Goal: Information Seeking & Learning: Find specific fact

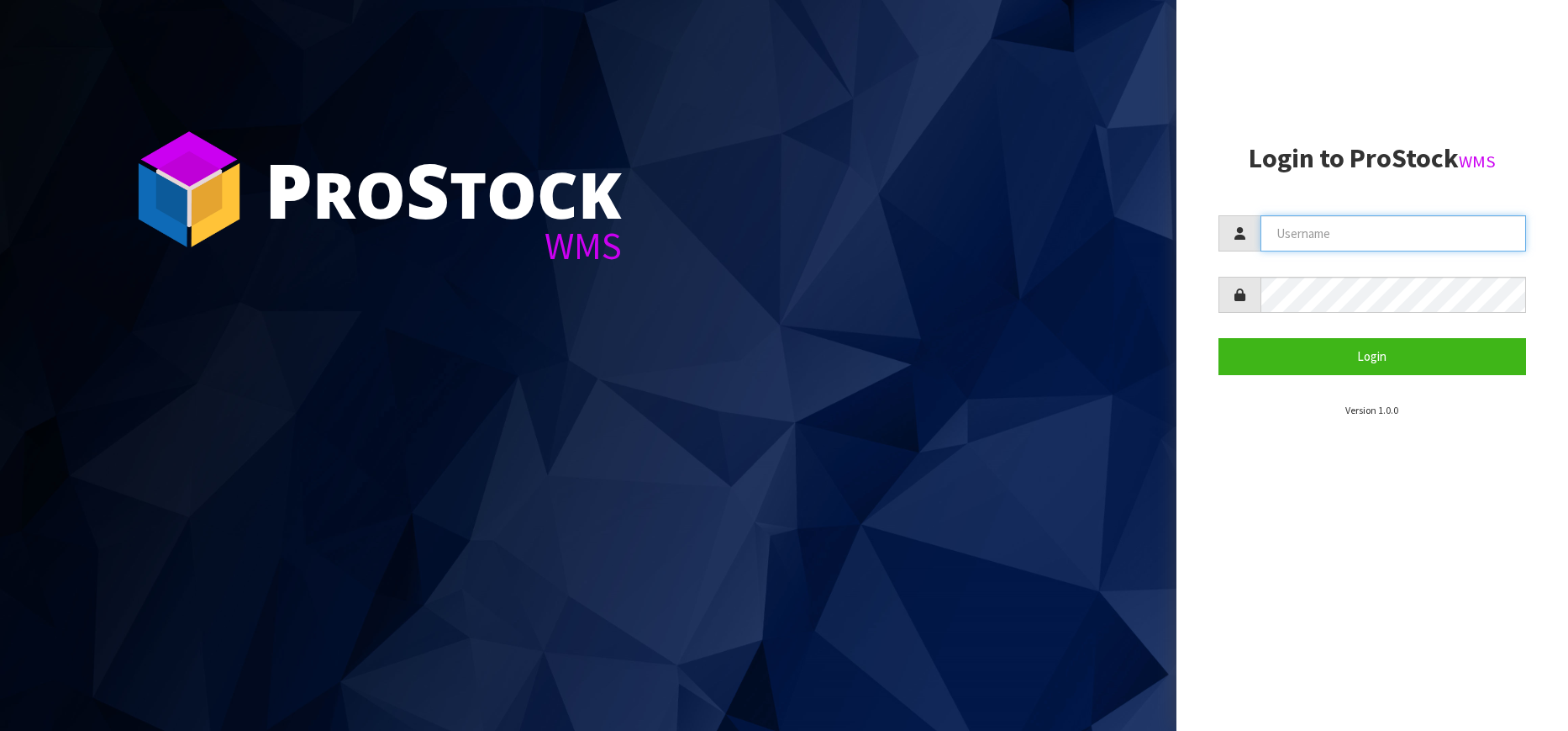
click at [1346, 235] on input "text" at bounding box center [1393, 233] width 266 height 36
type input "Kitchenaid"
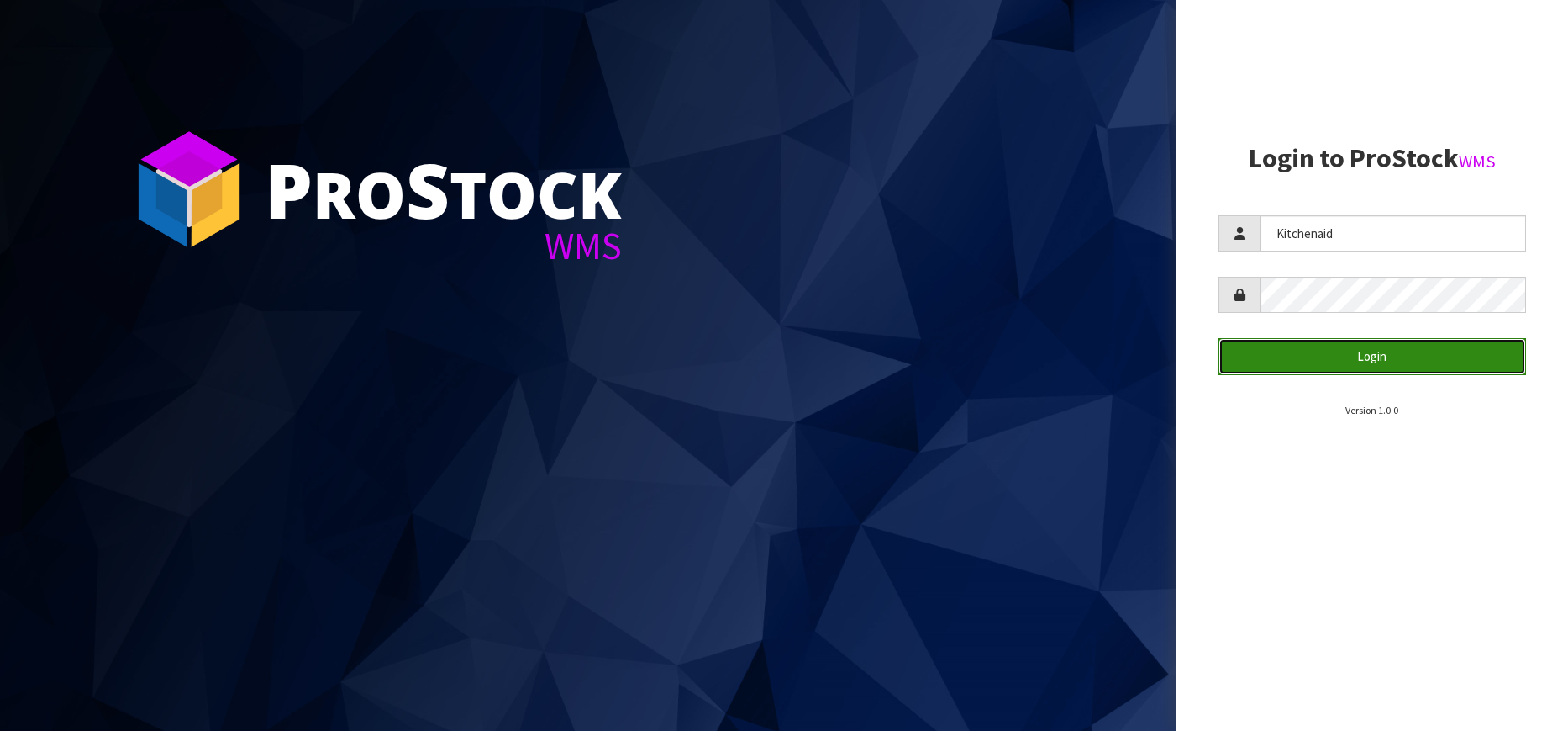
click at [1328, 364] on button "Login" at bounding box center [1372, 356] width 308 height 36
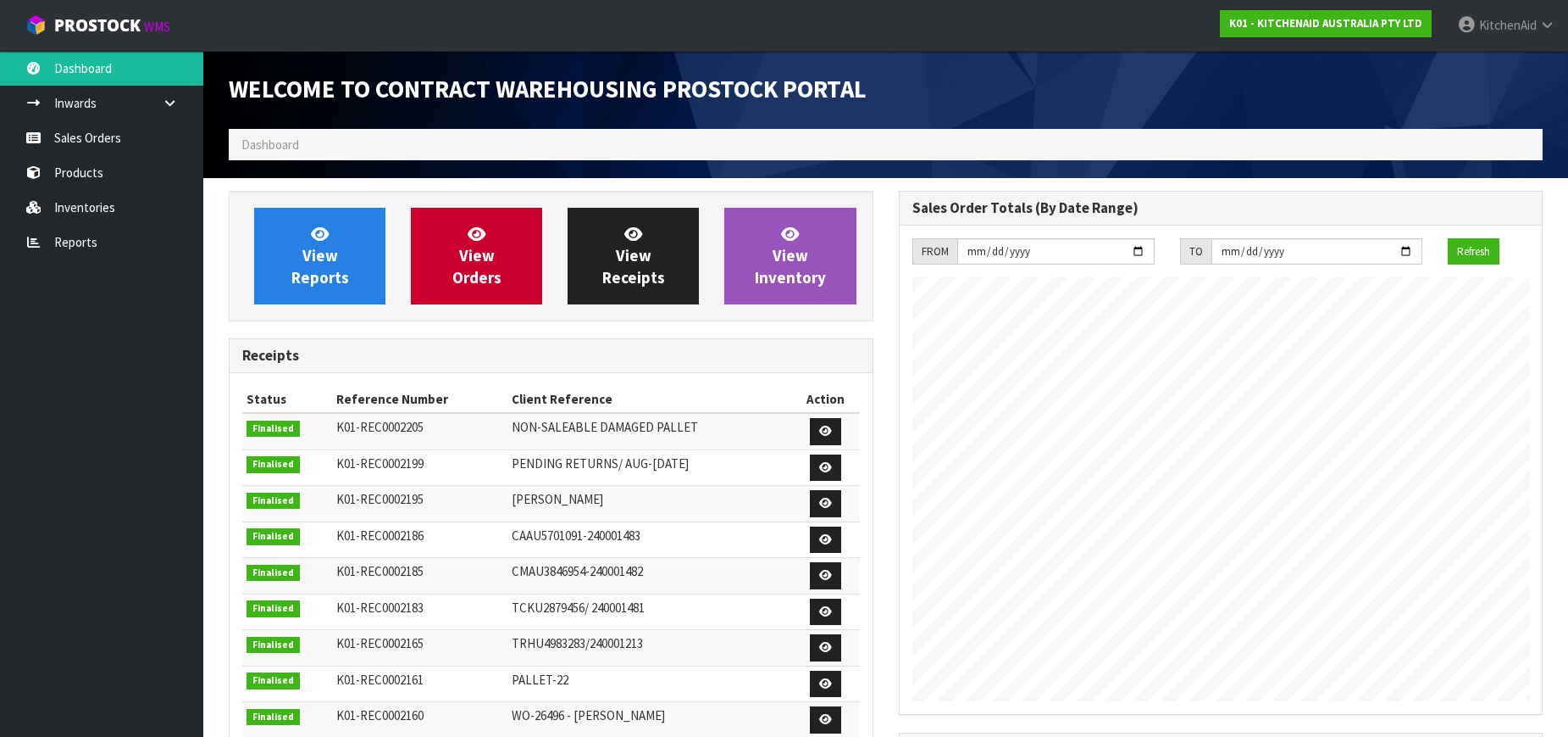
scroll to position [940, 669]
click at [299, 258] on link "View Reports" at bounding box center [320, 256] width 131 height 97
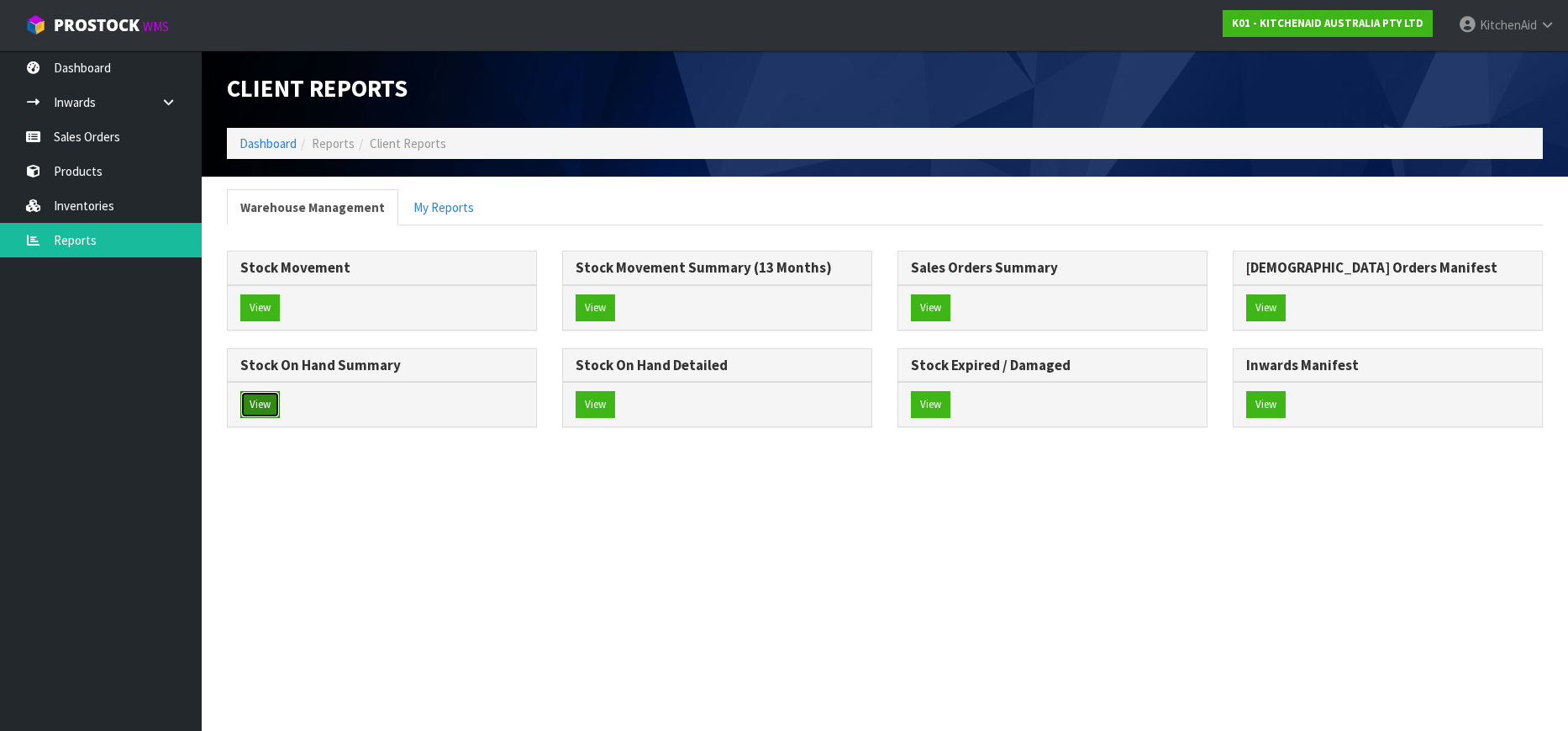
click at [260, 399] on button "View" at bounding box center [260, 404] width 39 height 27
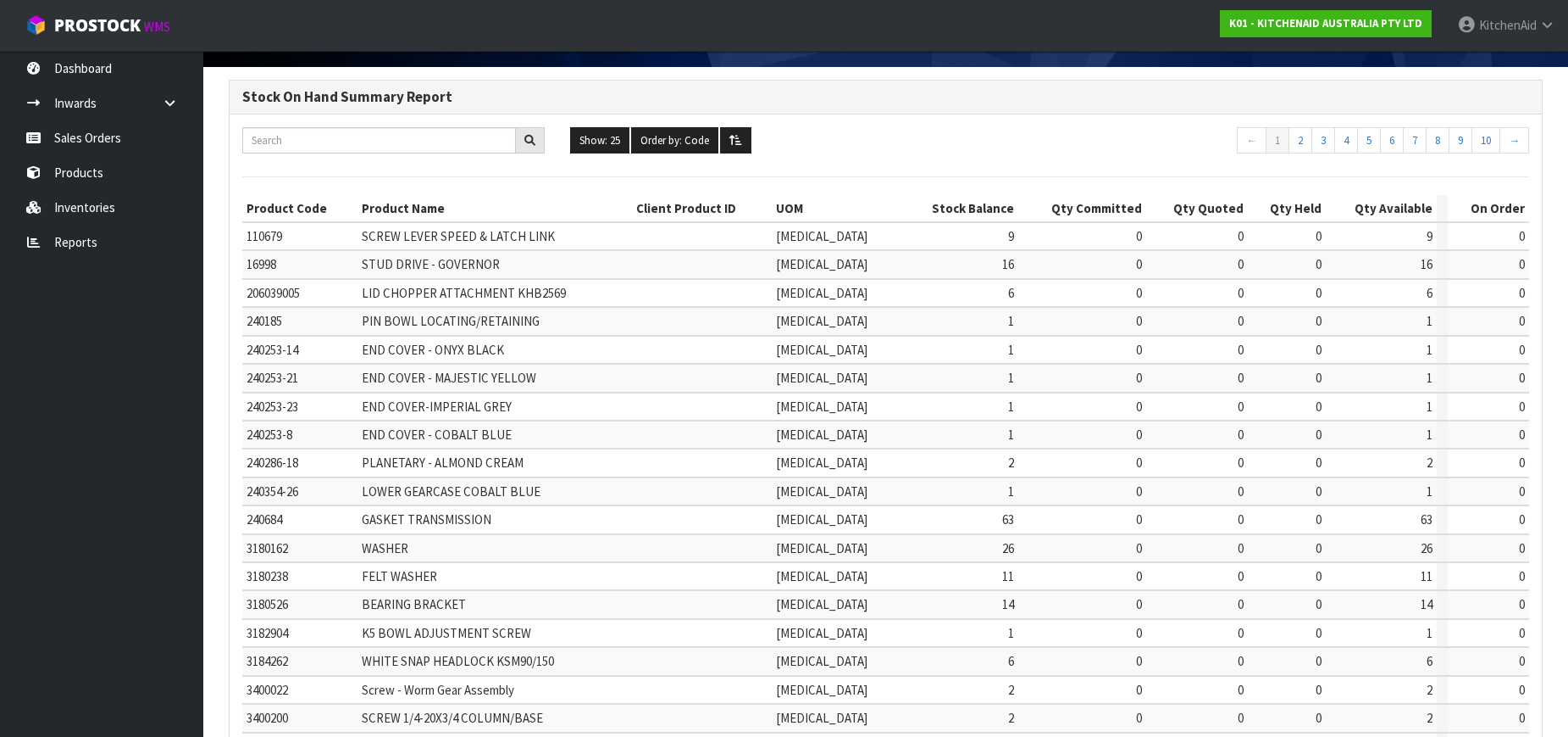
scroll to position [438, 0]
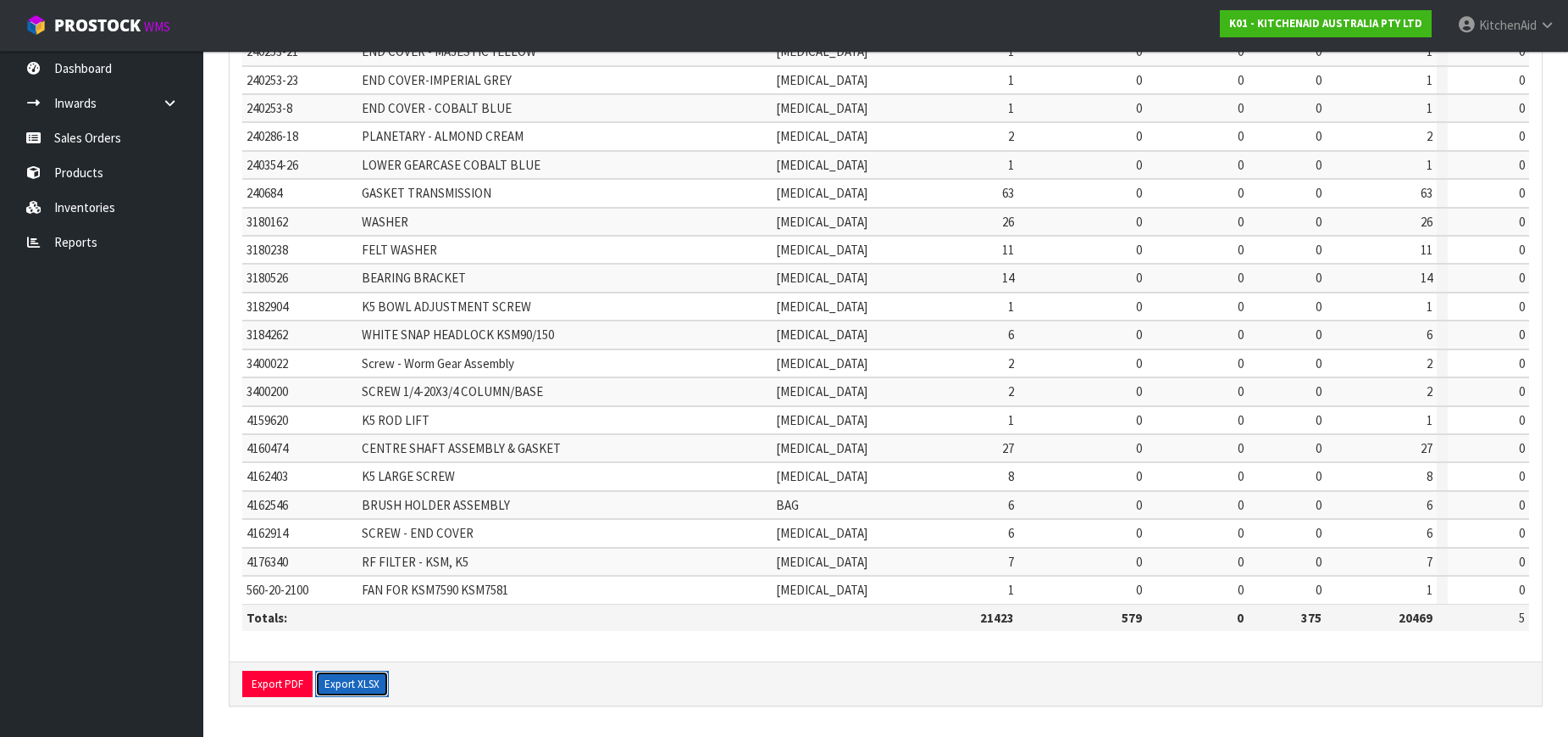
click at [367, 681] on button "Export XLSX" at bounding box center [351, 683] width 73 height 27
click at [90, 172] on link "Products" at bounding box center [102, 173] width 204 height 35
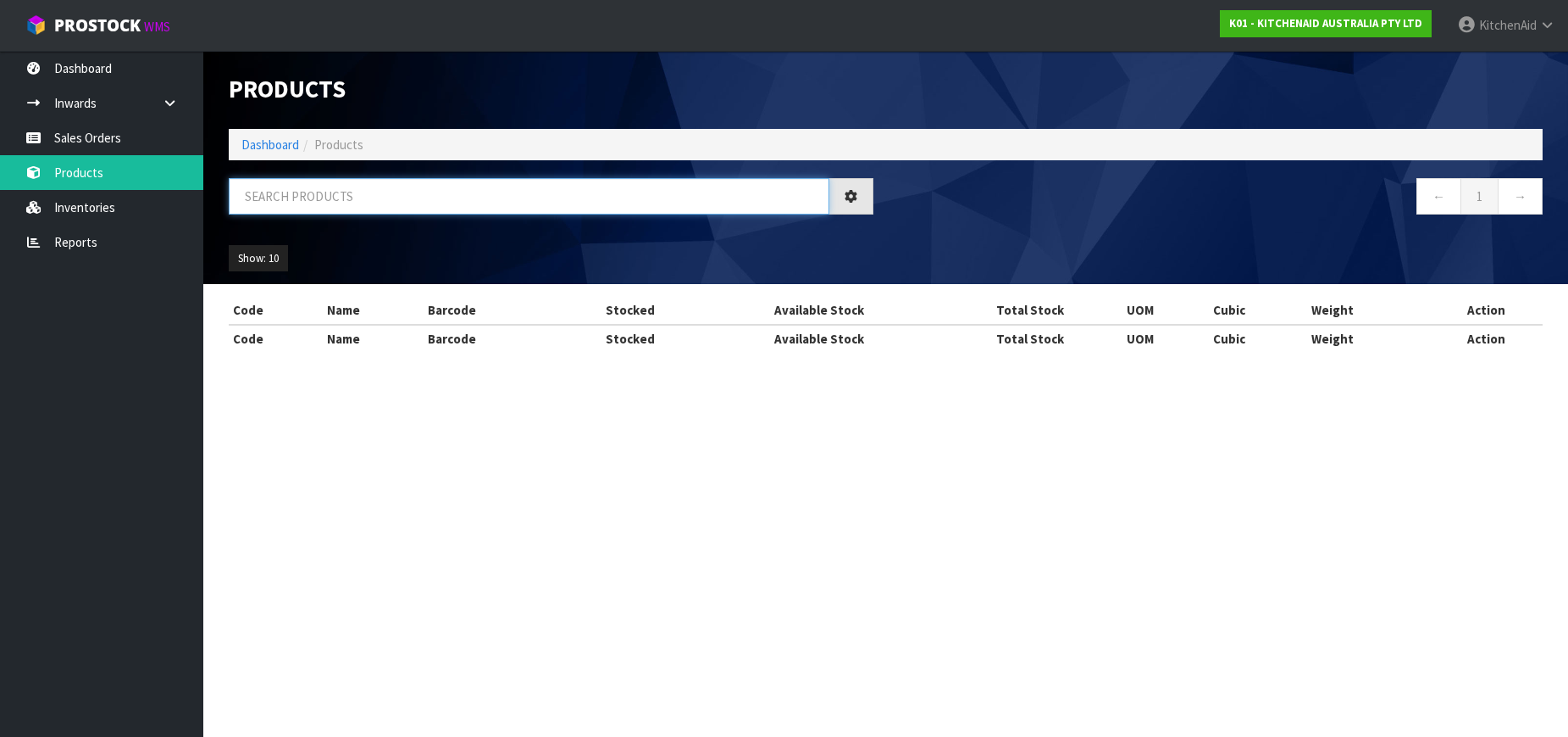
click at [278, 213] on input "text" at bounding box center [529, 196] width 600 height 36
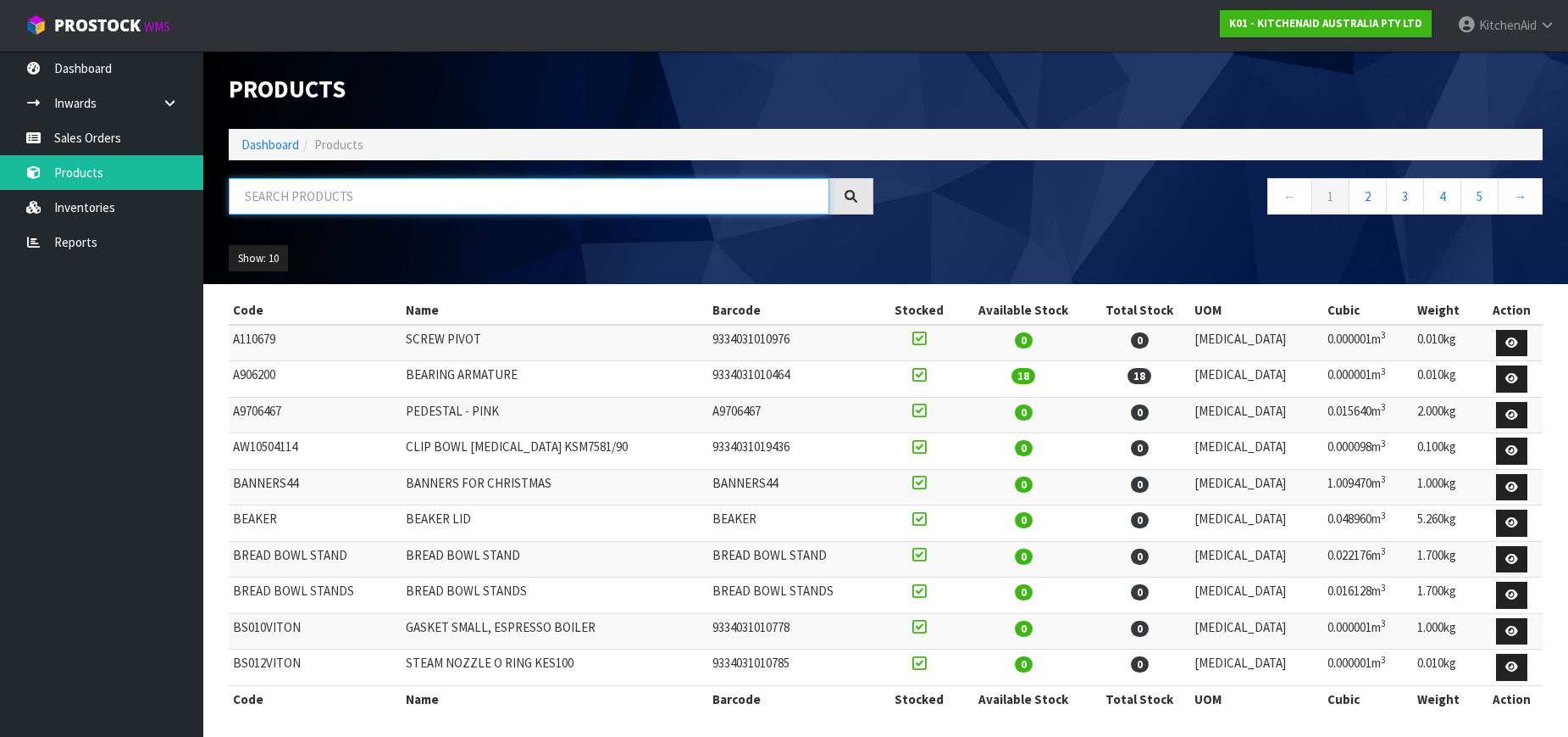
paste input "5KBGR100ABM"
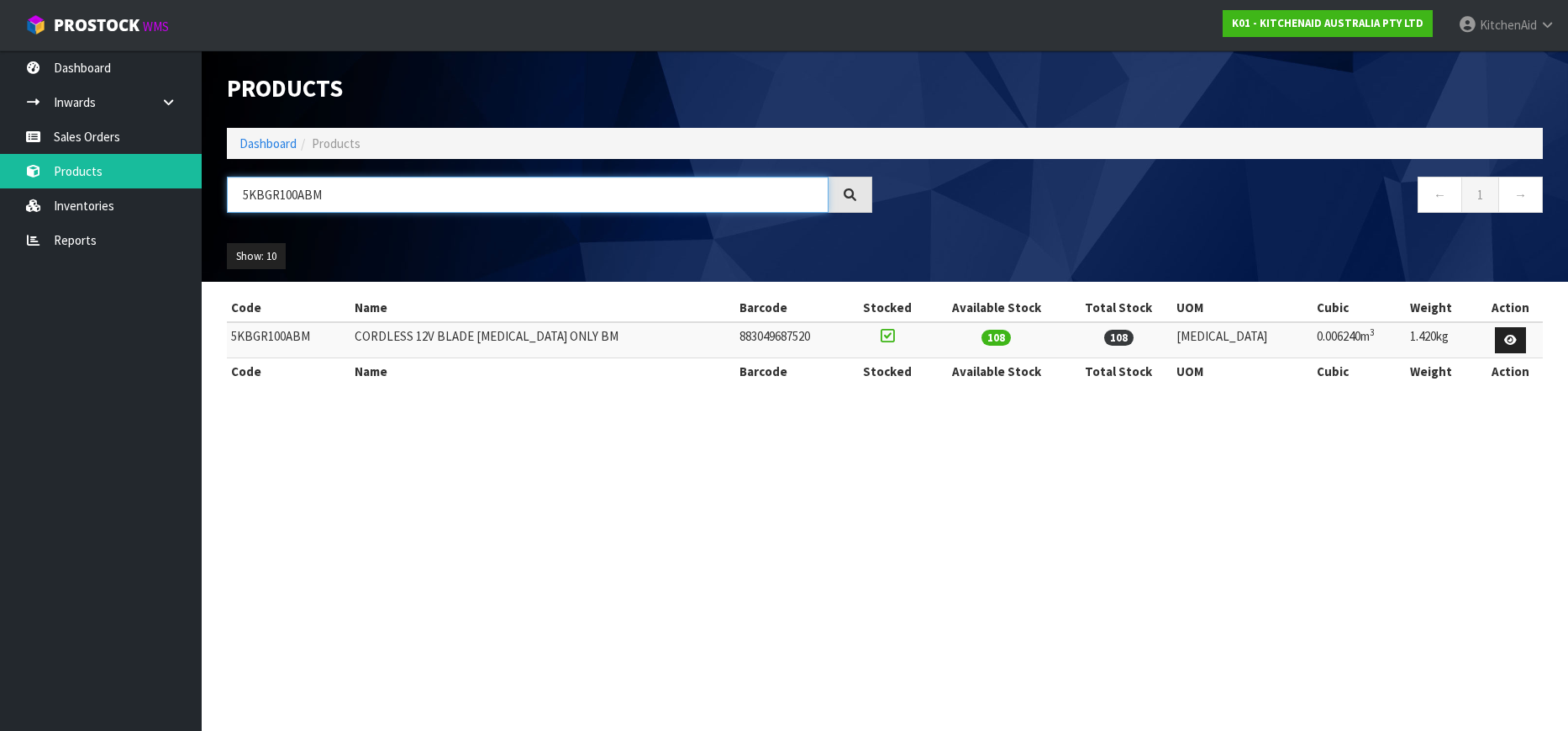
click at [268, 194] on input "5KBGR100ABM" at bounding box center [527, 194] width 601 height 36
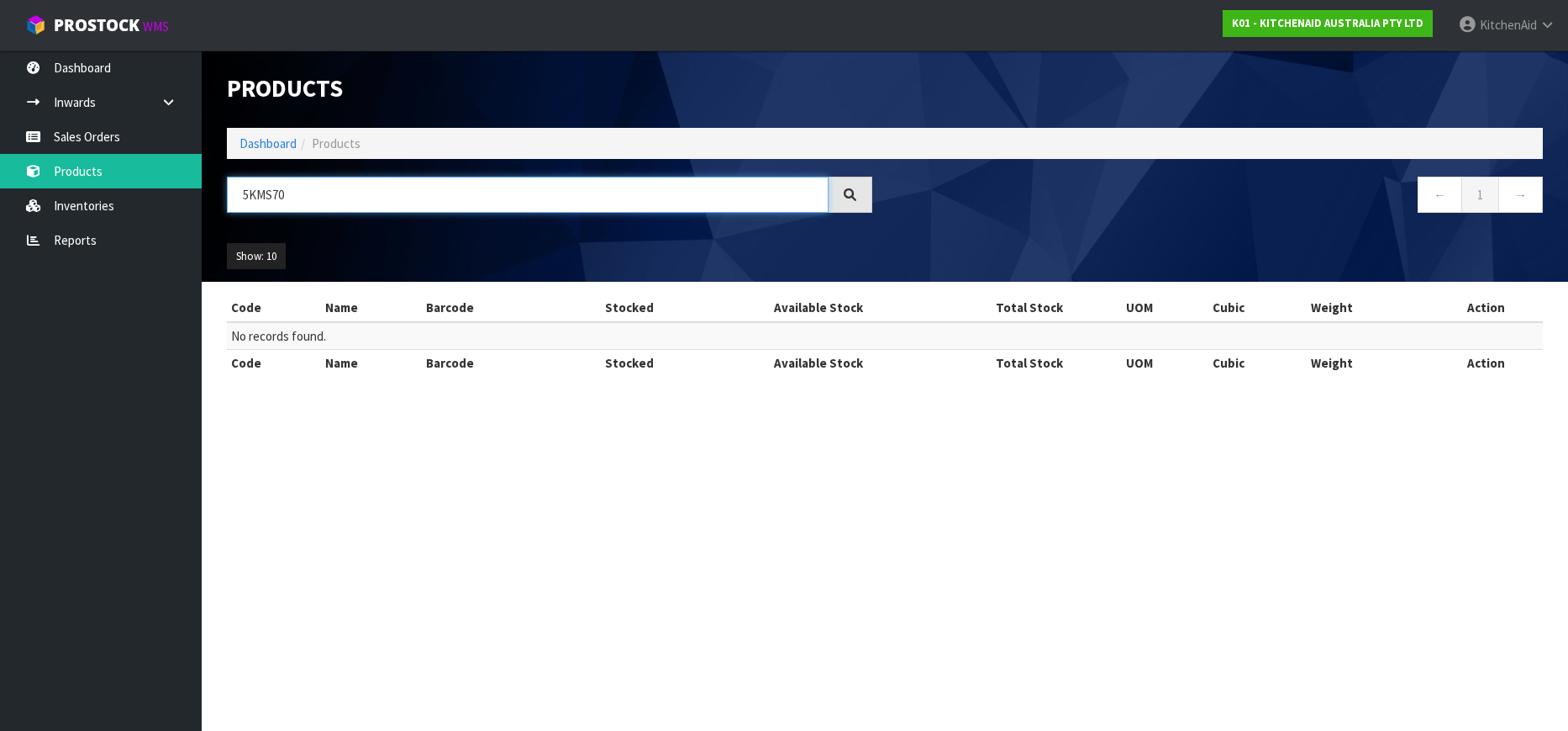
drag, startPoint x: 272, startPoint y: 196, endPoint x: 258, endPoint y: 199, distance: 14.3
click at [258, 199] on input "5KMS70" at bounding box center [527, 194] width 601 height 36
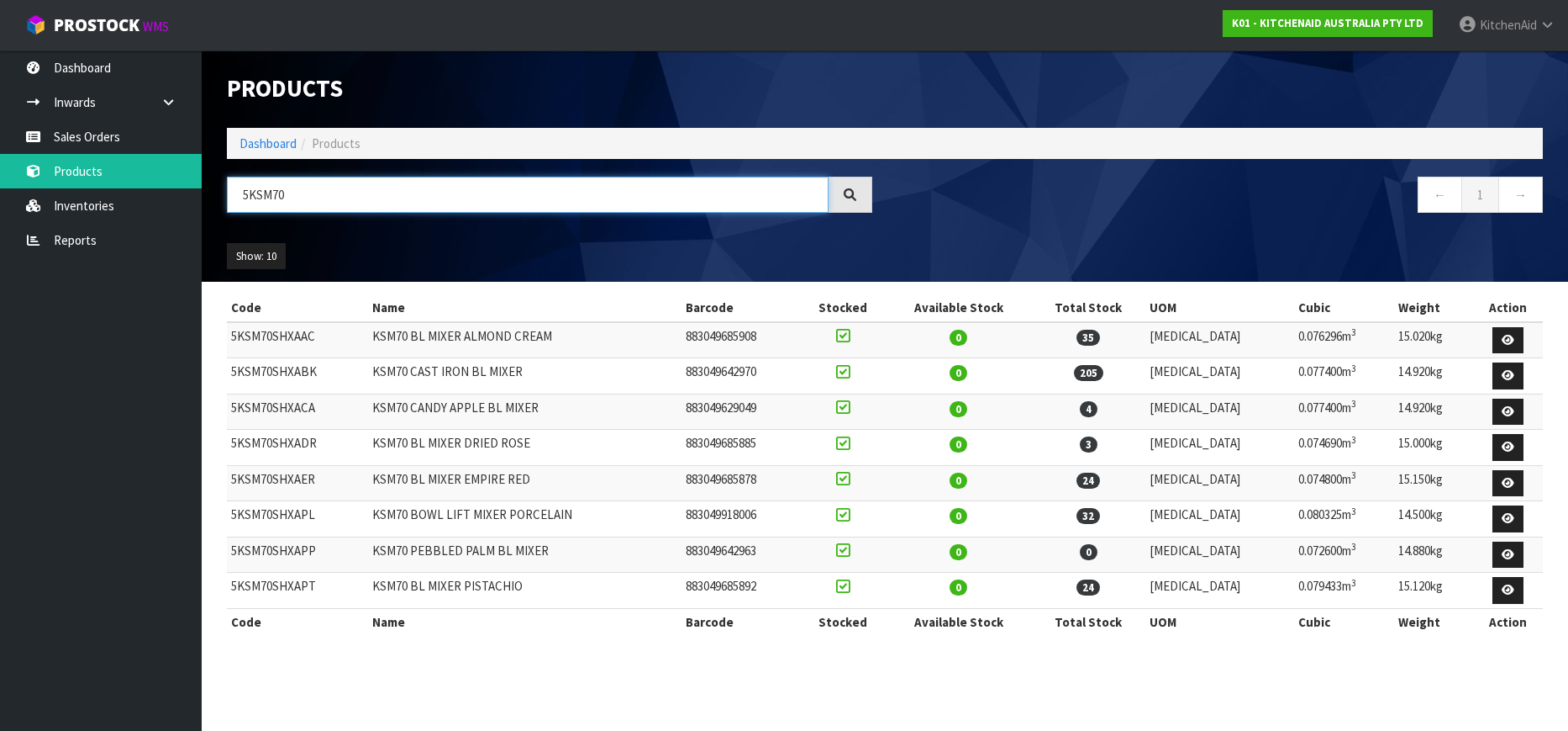
click at [254, 190] on input "5KSM70" at bounding box center [527, 194] width 601 height 36
paste input "EK1701AJP"
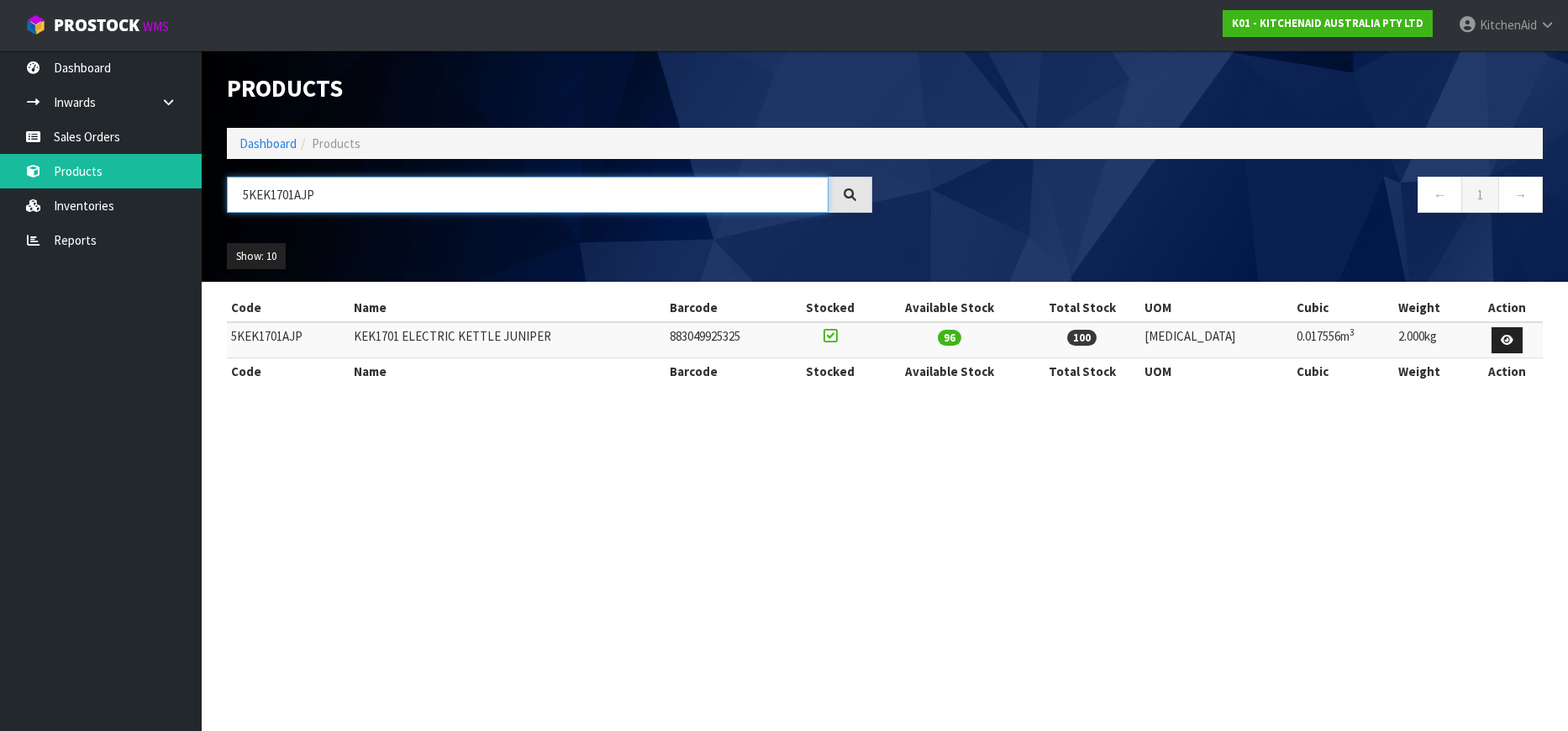
click at [269, 193] on input "5KEK1701AJP" at bounding box center [527, 194] width 601 height 36
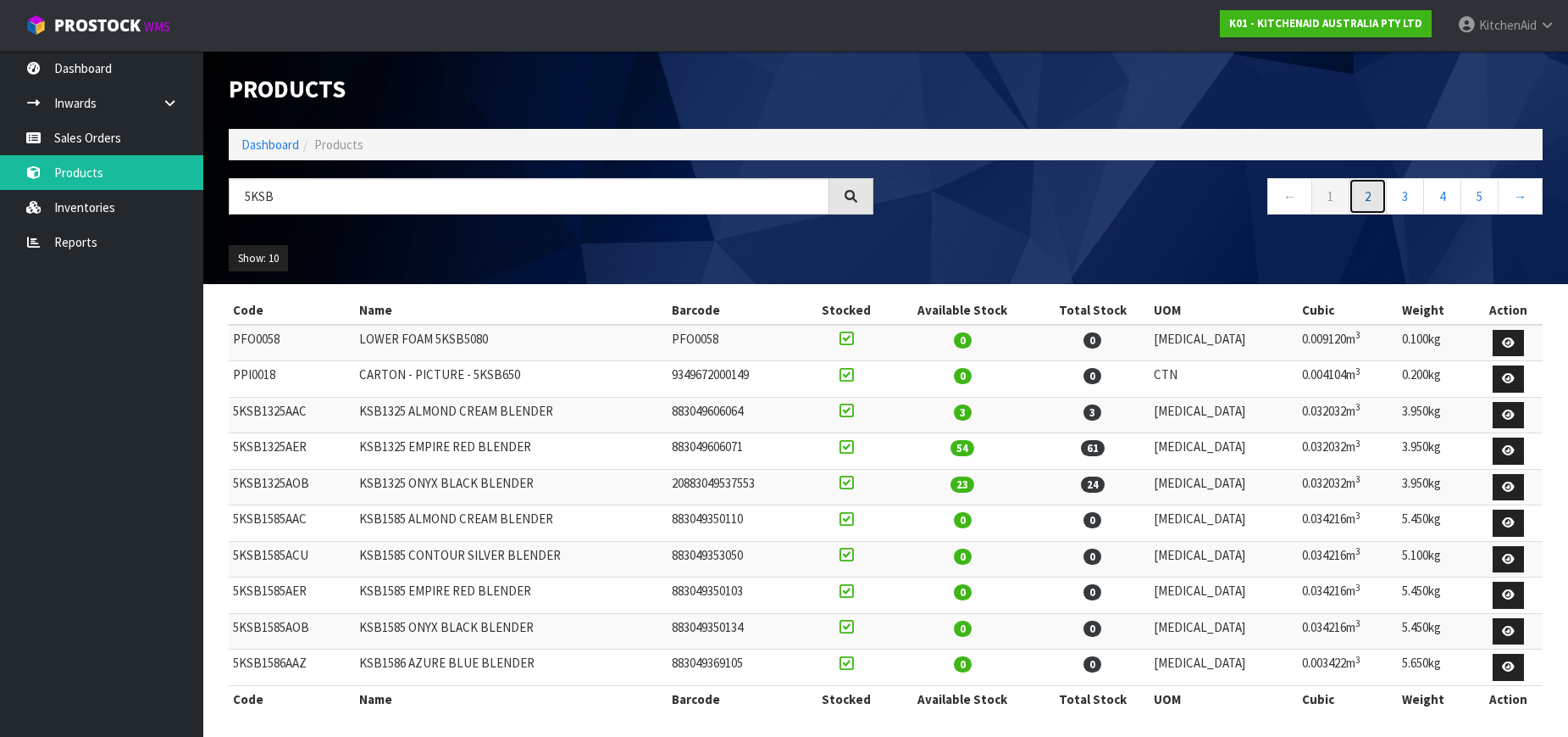
click at [1364, 201] on link "2" at bounding box center [1368, 196] width 38 height 36
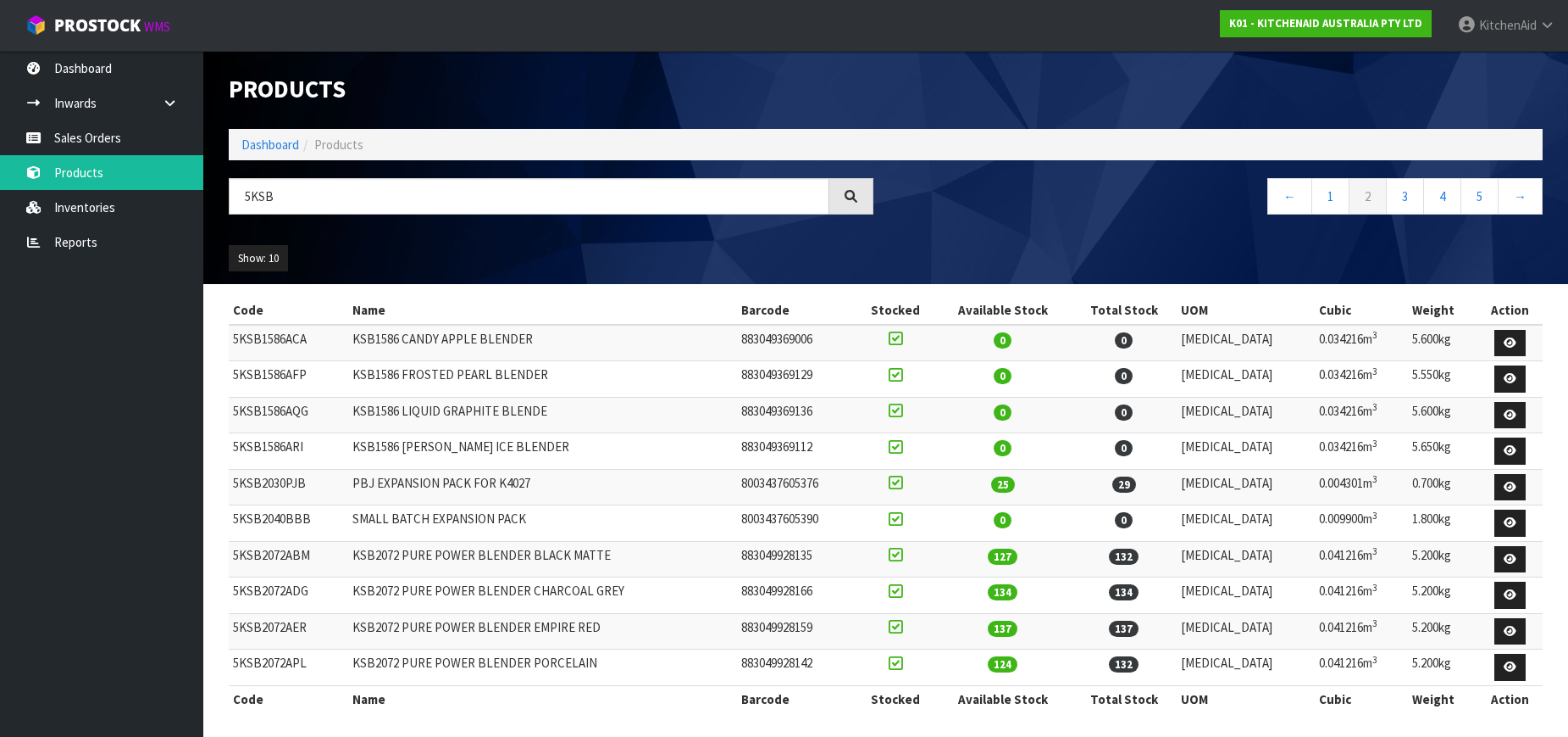
click at [275, 557] on td "5KSB2072ABM" at bounding box center [288, 559] width 119 height 36
copy td "5KSB2072ABM"
click at [263, 195] on input "5KSB" at bounding box center [529, 196] width 600 height 36
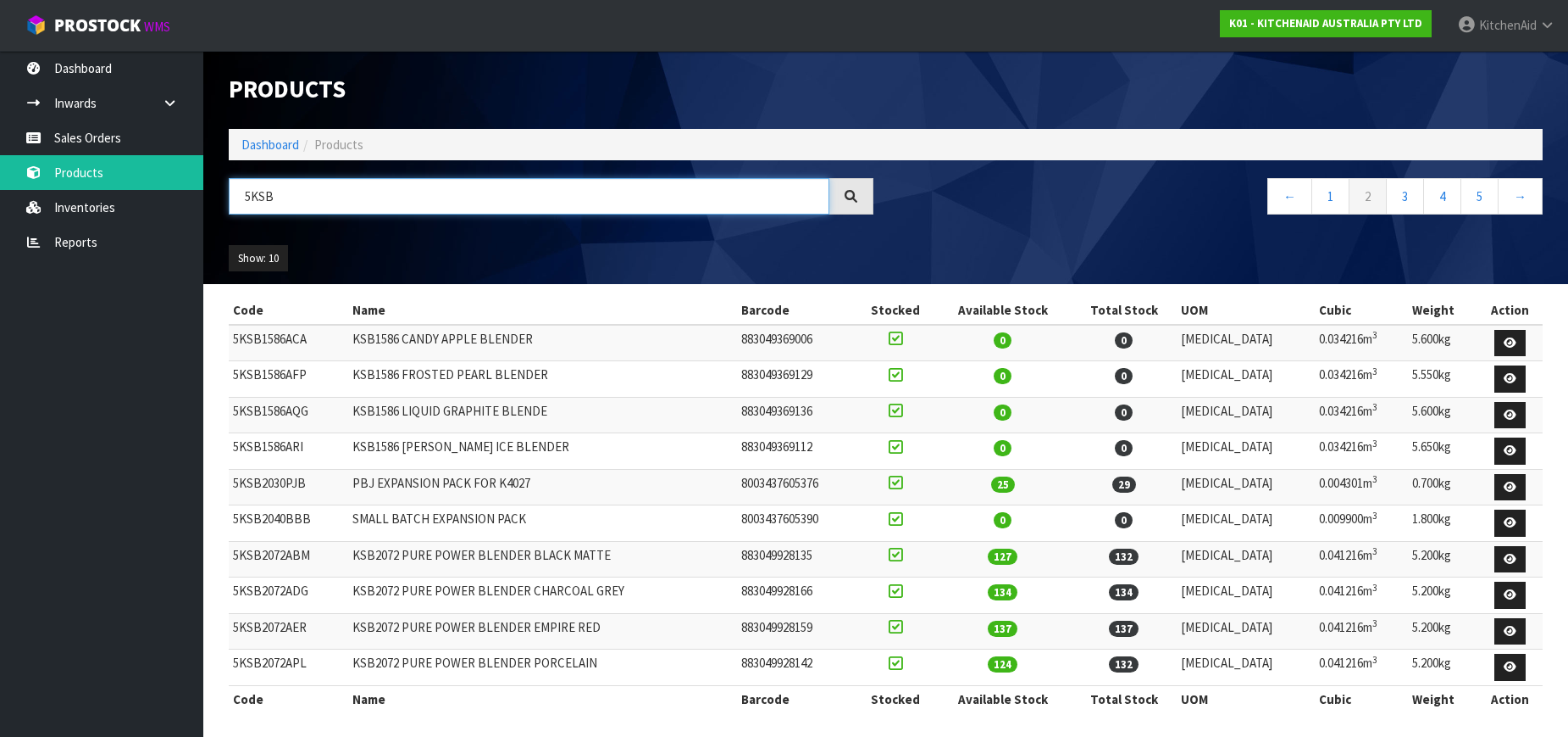
paste input "2072ABM"
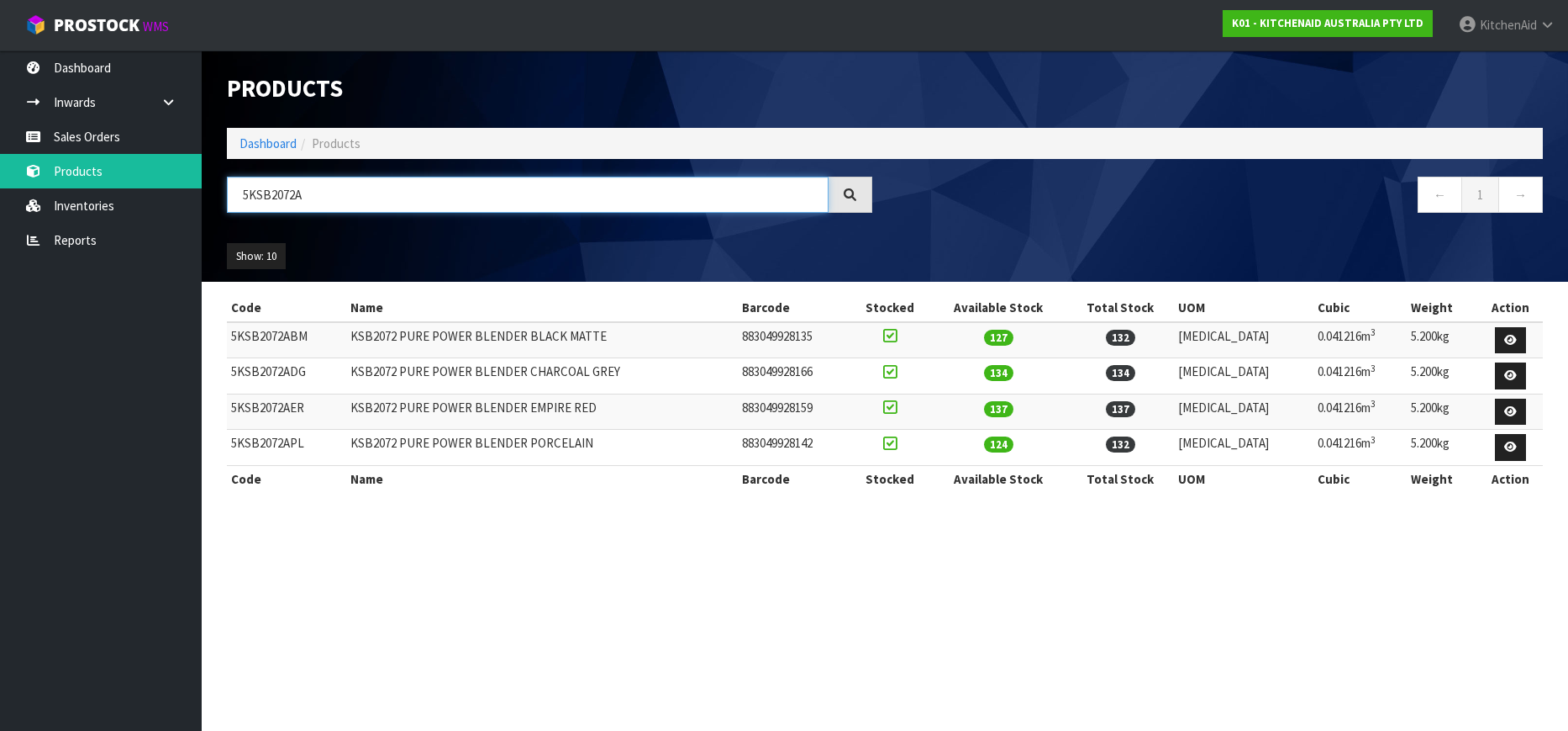
type input "5KSB2072A"
click at [272, 336] on td "5KSB2072ABM" at bounding box center [286, 340] width 119 height 36
copy td "5KSB2072ABM"
click at [265, 337] on td "5KSB2072ABM" at bounding box center [286, 340] width 119 height 36
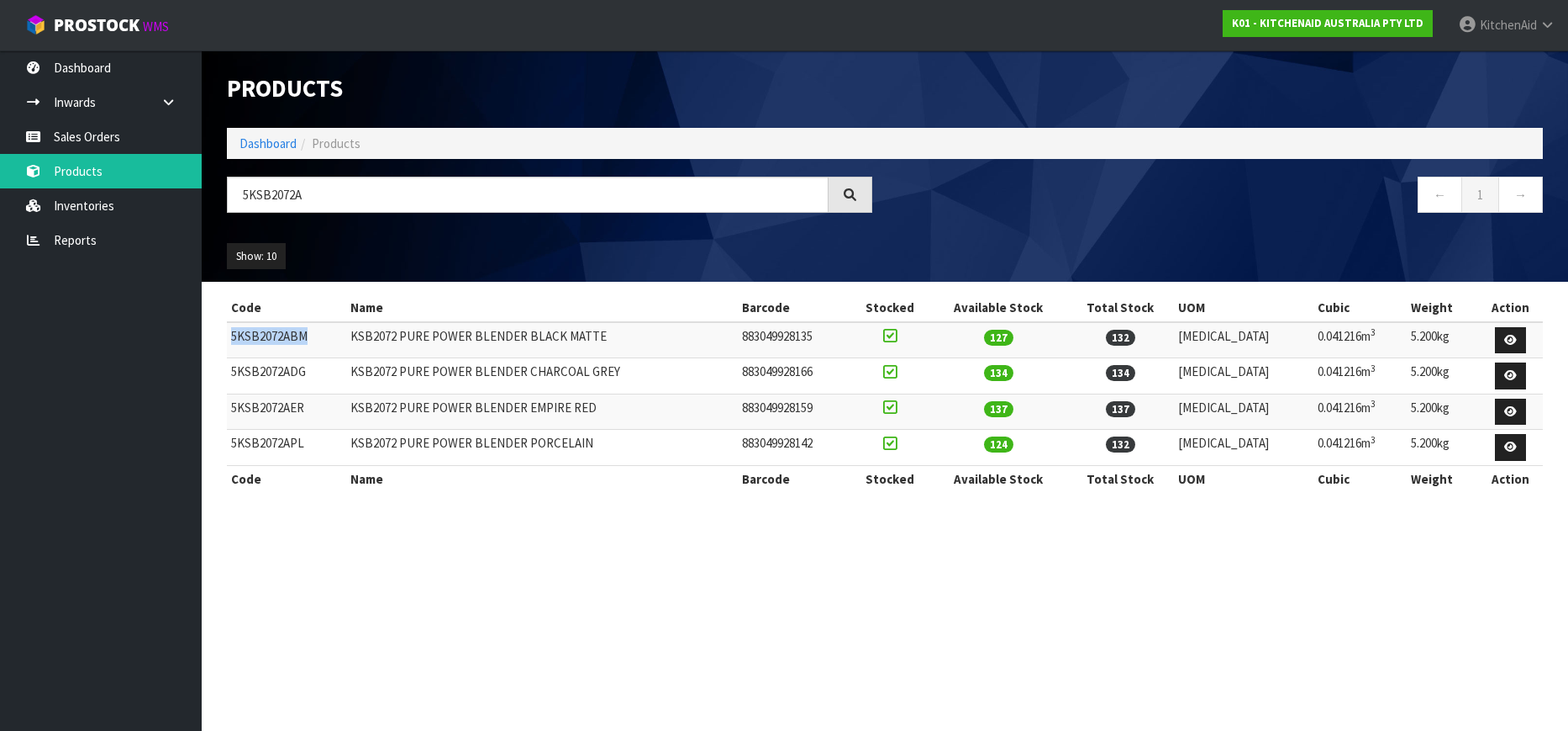
click at [265, 337] on td "5KSB2072ABM" at bounding box center [286, 340] width 119 height 36
click at [264, 367] on td "5KSB2072ADG" at bounding box center [286, 376] width 119 height 36
copy td "5KSB2072ADG"
click at [273, 407] on td "5KSB2072AER" at bounding box center [286, 412] width 119 height 36
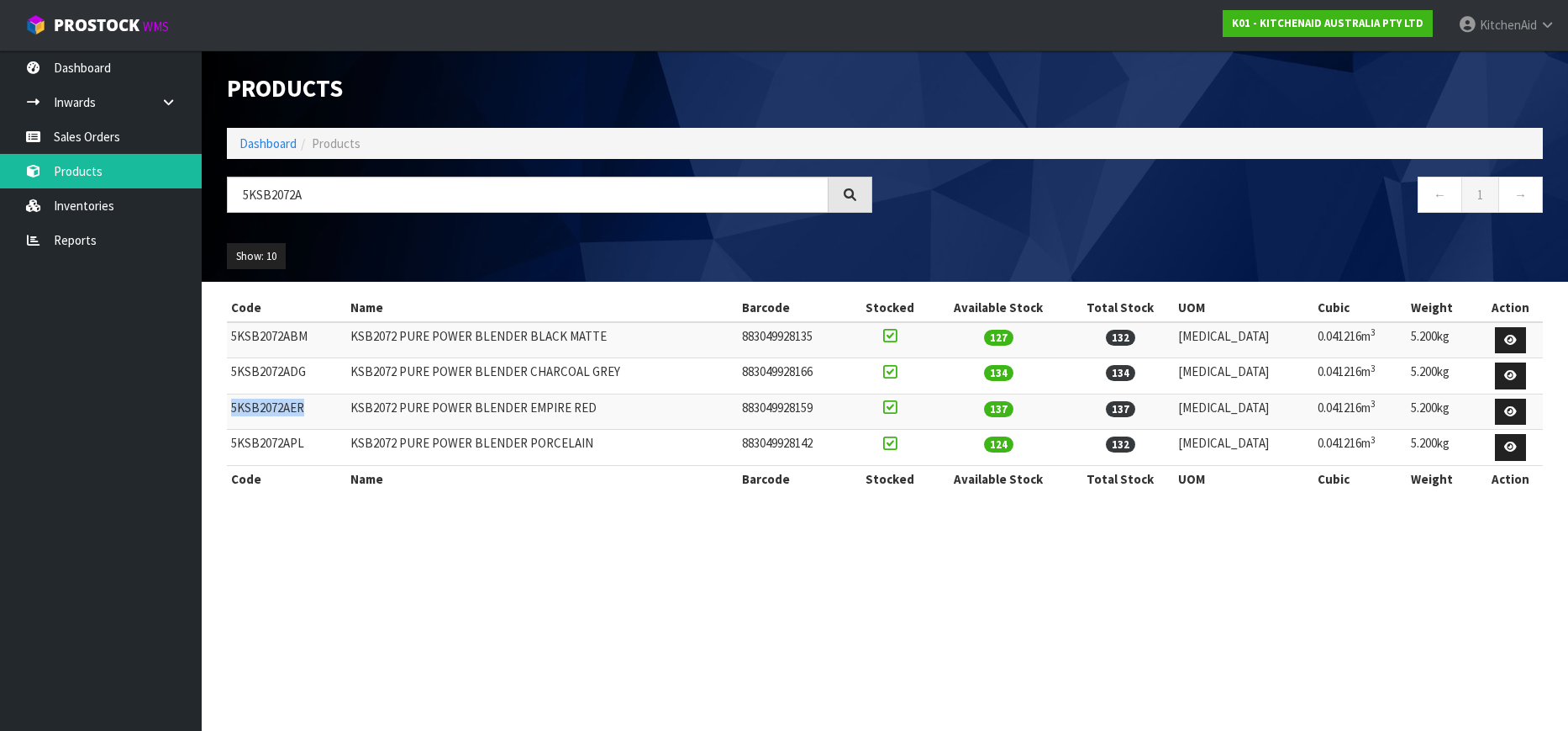
click at [273, 407] on td "5KSB2072AER" at bounding box center [286, 412] width 119 height 36
copy td "5KSB2072AER"
click at [245, 444] on td "5KSB2072APL" at bounding box center [286, 448] width 119 height 36
copy td "5KSB2072APL"
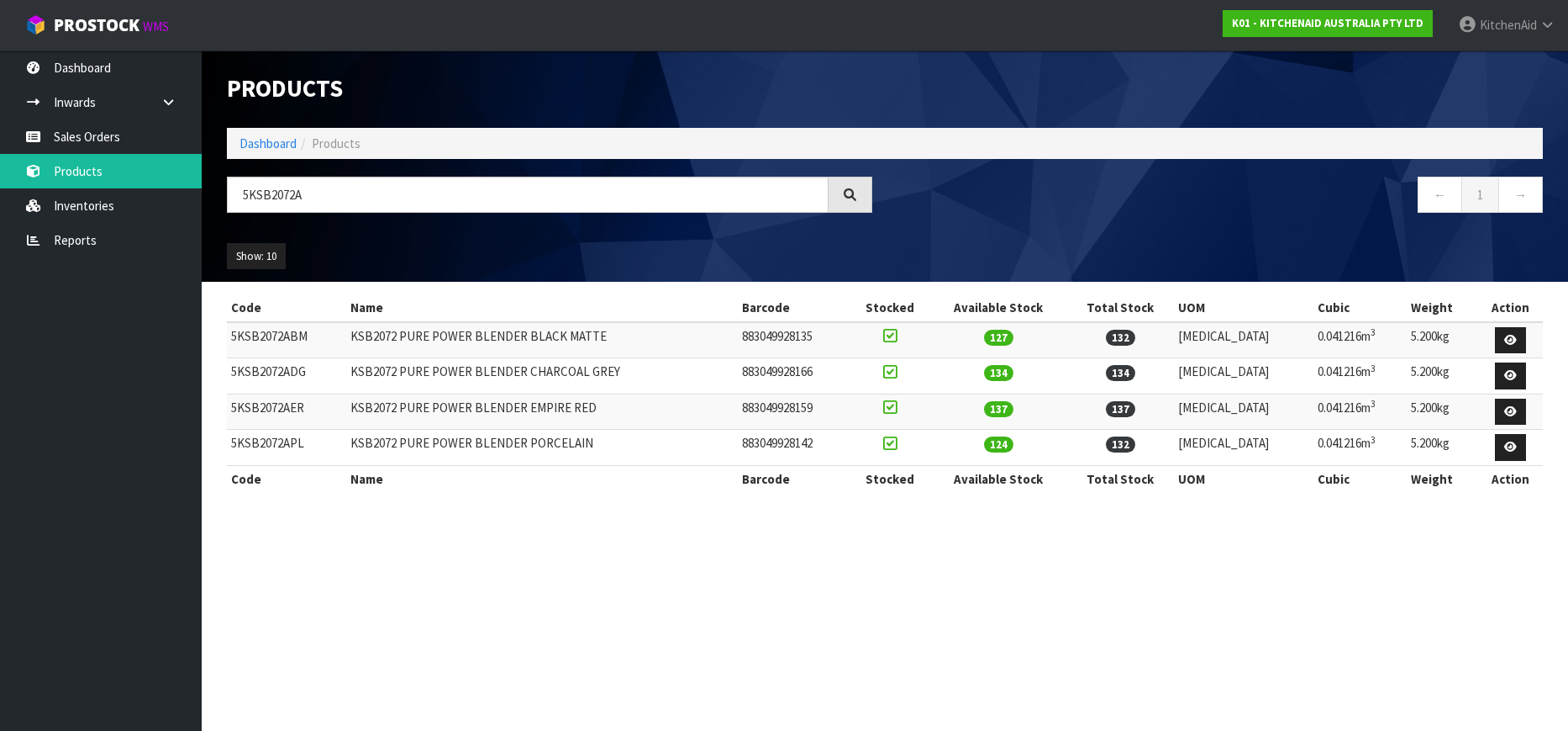
click at [509, 442] on td "KSB2072 PURE POWER BLENDER PORCELAIN" at bounding box center [542, 448] width 392 height 36
copy tr "KSB2072 PURE POWER BLENDER PORCELAIN"
click at [458, 409] on td "KSB2072 PURE POWER BLENDER EMPIRE RED" at bounding box center [542, 412] width 392 height 36
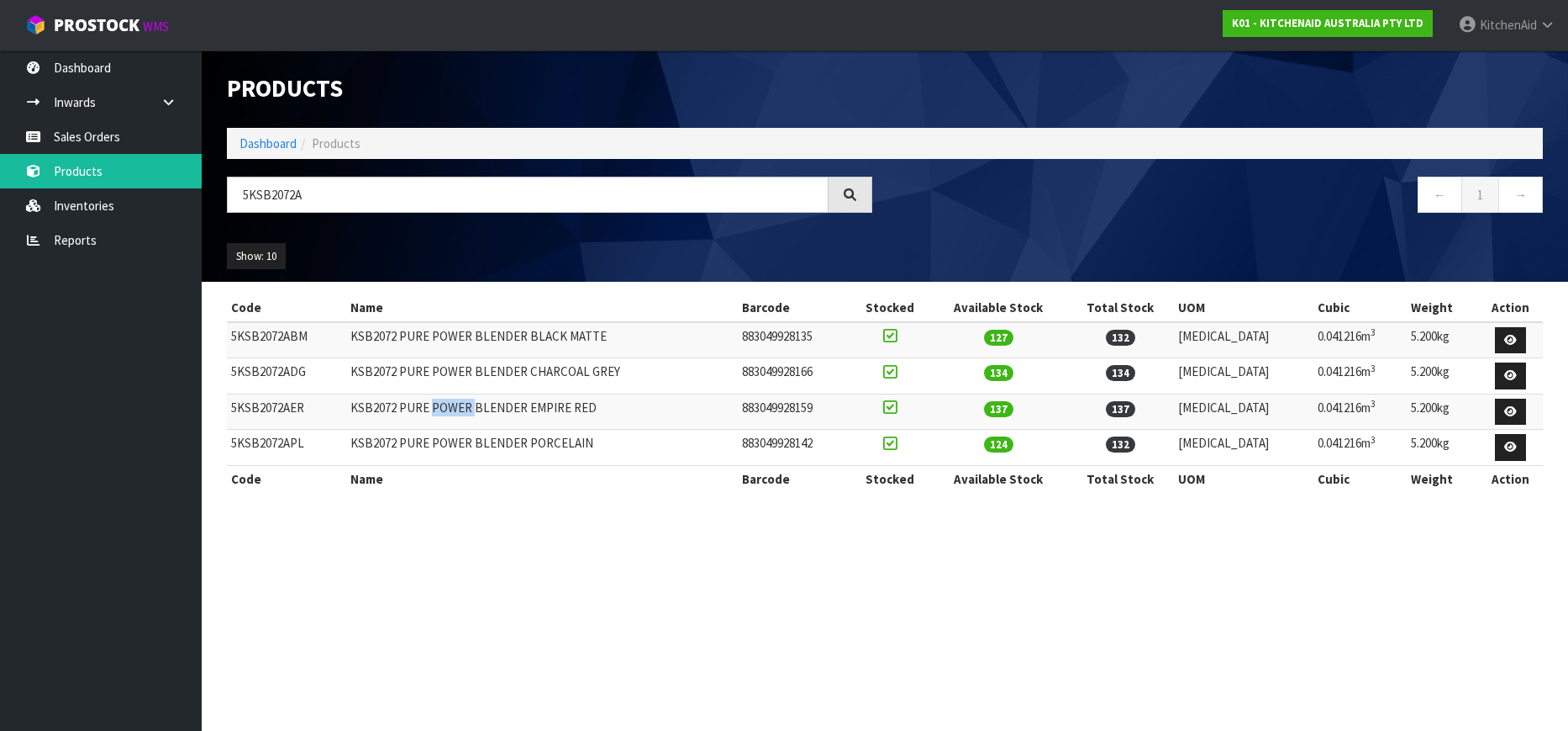
click at [458, 409] on td "KSB2072 PURE POWER BLENDER EMPIRE RED" at bounding box center [542, 412] width 392 height 36
copy tr "KSB2072 PURE POWER BLENDER EMPIRE RED"
click at [411, 374] on td "KSB2072 PURE POWER BLENDER CHARCOAL GREY" at bounding box center [542, 376] width 392 height 36
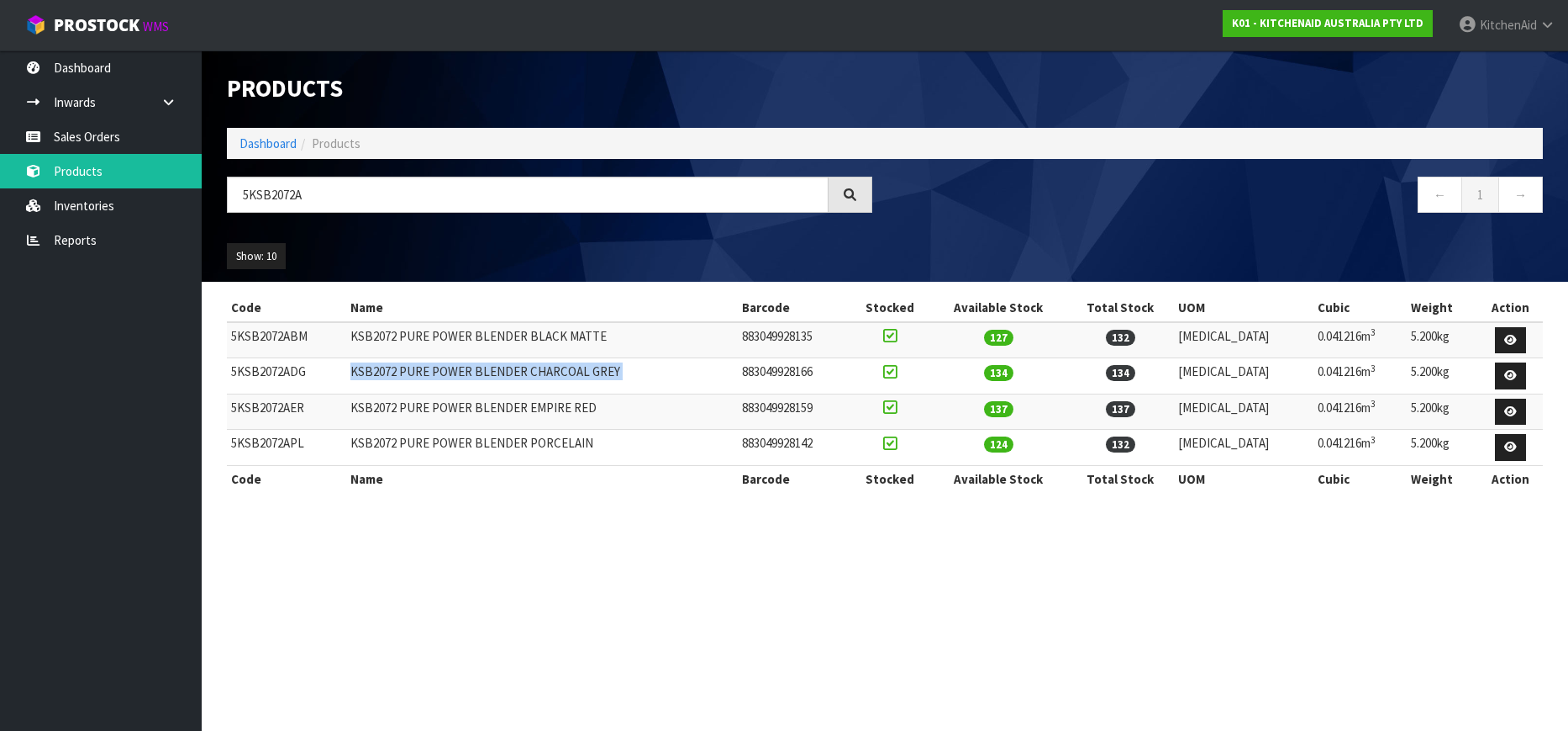
click at [411, 374] on td "KSB2072 PURE POWER BLENDER CHARCOAL GREY" at bounding box center [542, 376] width 392 height 36
copy tr "KSB2072 PURE POWER BLENDER CHARCOAL GREY"
click at [431, 341] on td "KSB2072 PURE POWER BLENDER BLACK MATTE" at bounding box center [542, 340] width 392 height 36
click at [392, 338] on td "KSB2072 PURE POWER BLENDER BLACK MATTE" at bounding box center [542, 340] width 392 height 36
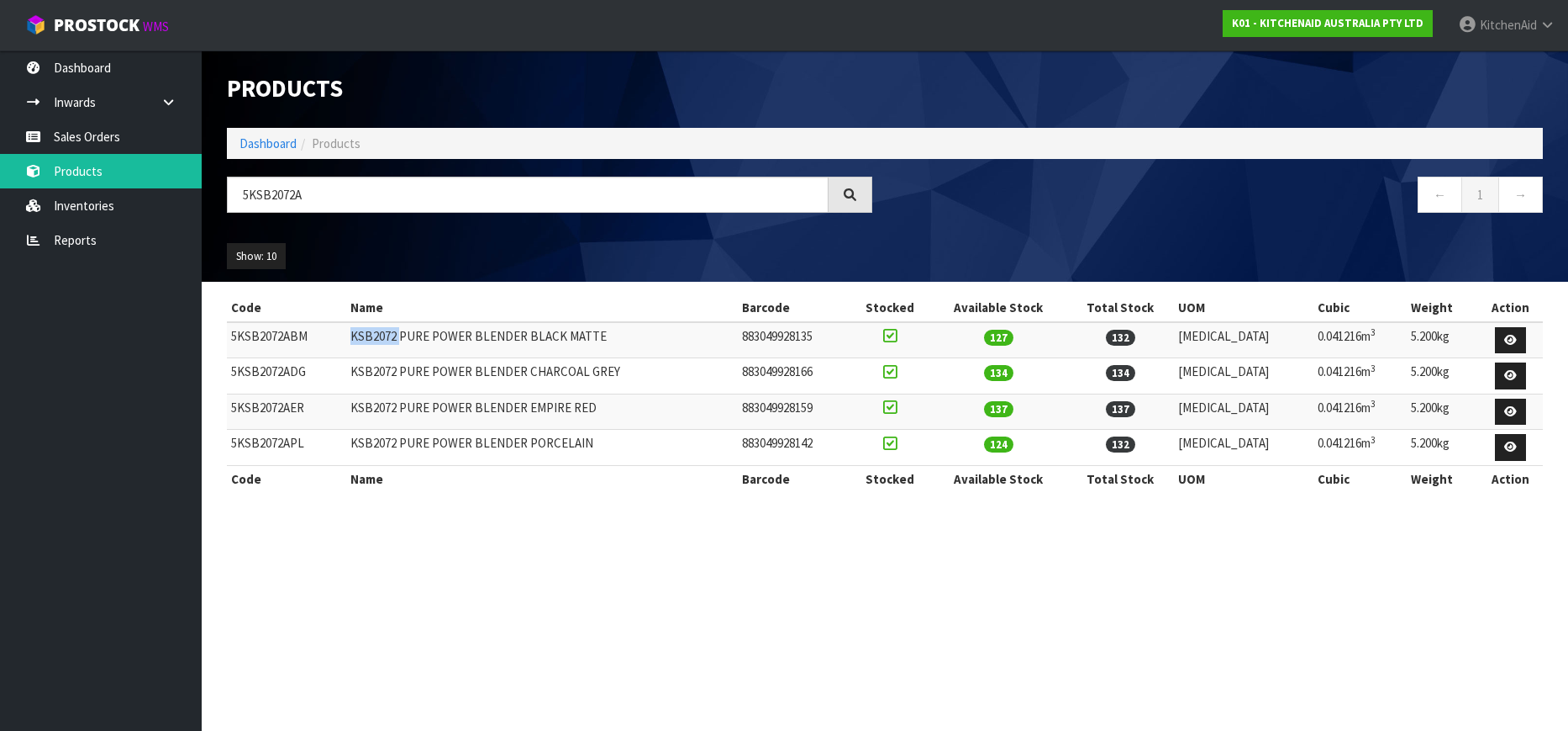
click at [392, 338] on td "KSB2072 PURE POWER BLENDER BLACK MATTE" at bounding box center [542, 340] width 392 height 36
copy tr "KSB2072 PURE POWER BLENDER BLACK MATTE"
